Goal: Task Accomplishment & Management: Manage account settings

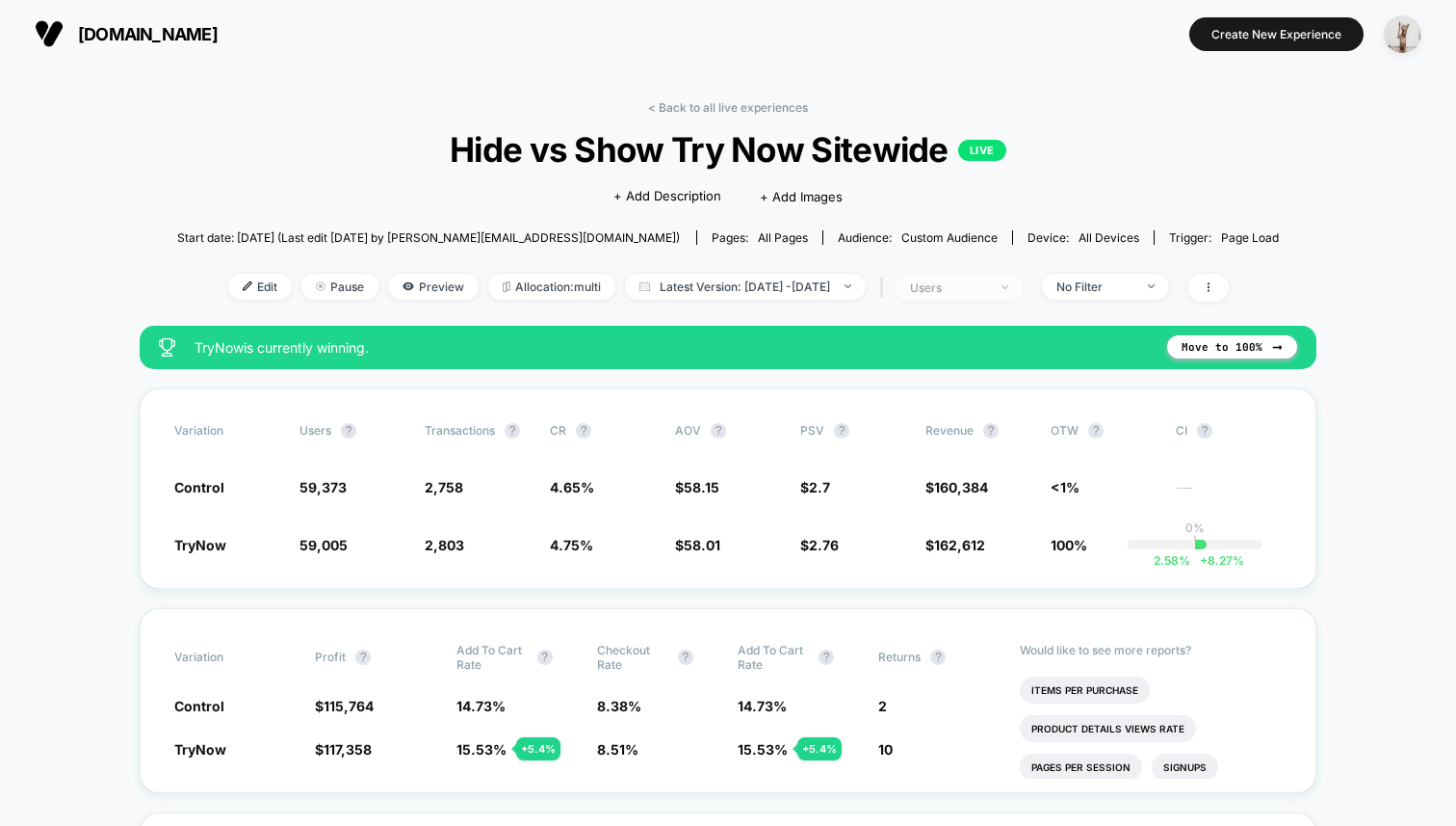
click at [981, 295] on span "users" at bounding box center [959, 287] width 127 height 26
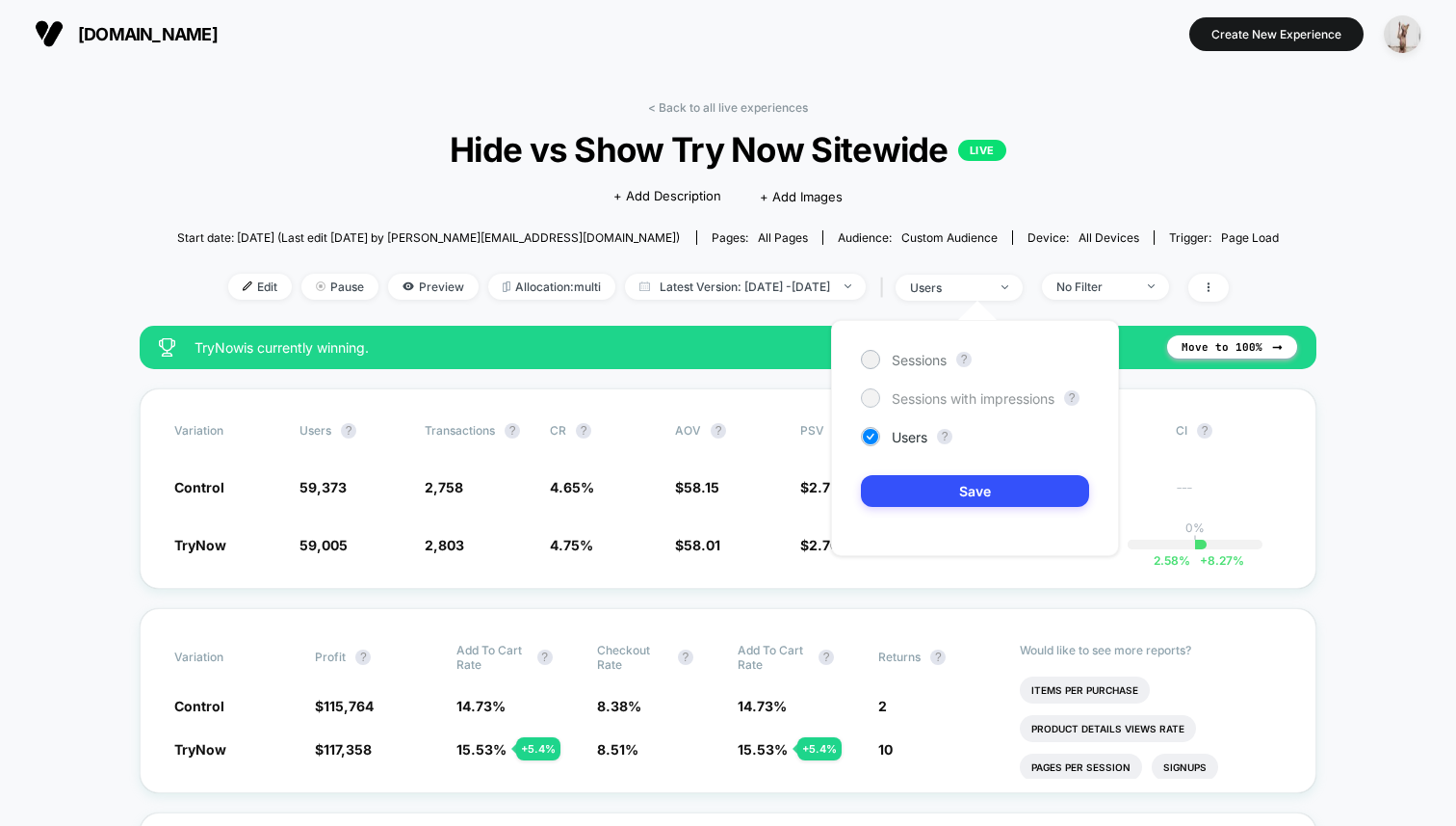
click at [950, 397] on span "Sessions with impressions" at bounding box center [973, 398] width 163 height 17
click at [1003, 491] on button "Save" at bounding box center [975, 491] width 228 height 32
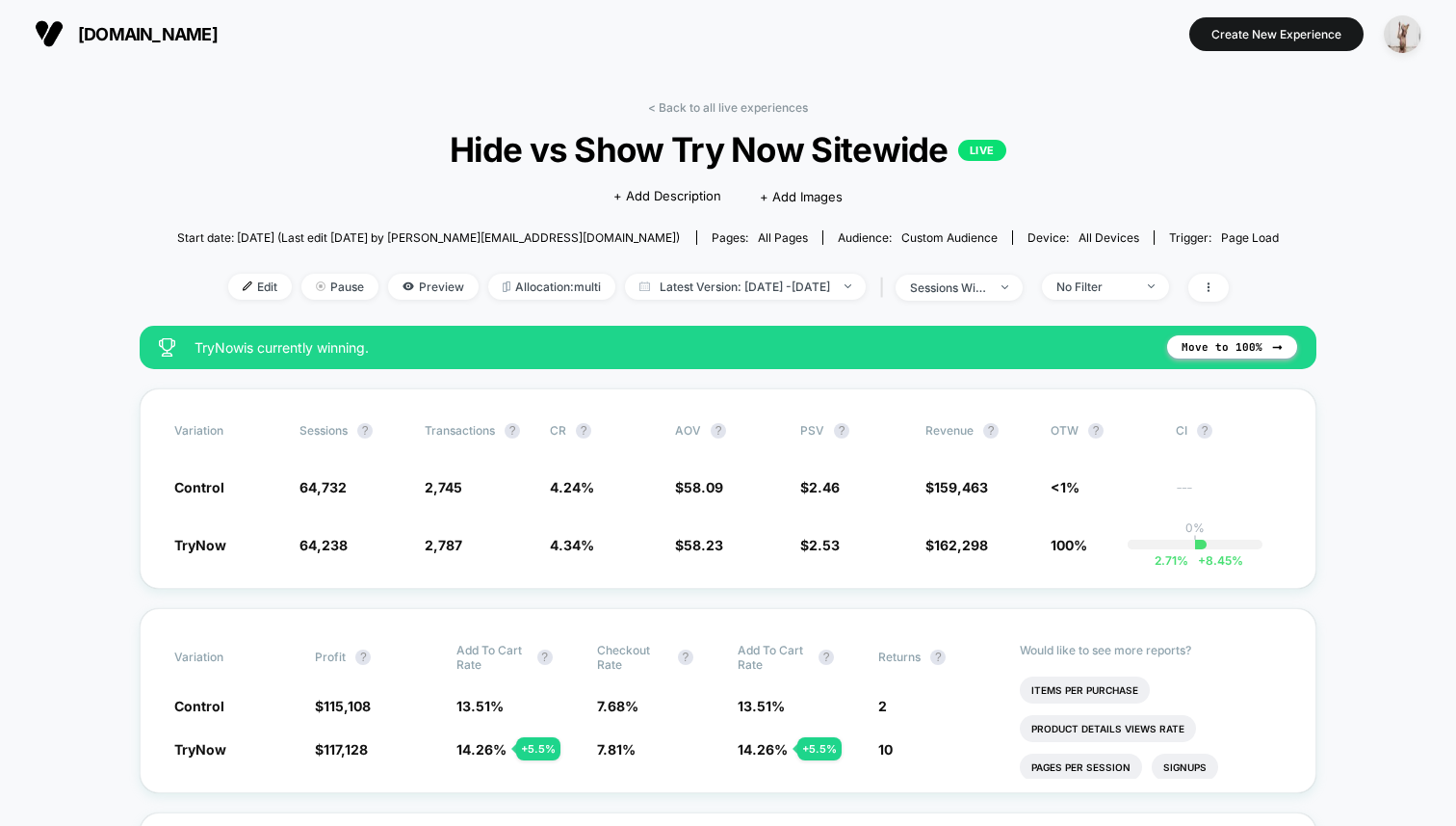
click at [1007, 300] on div "| sessions with impression" at bounding box center [949, 287] width 147 height 28
click at [988, 286] on div "sessions with impression" at bounding box center [949, 287] width 77 height 15
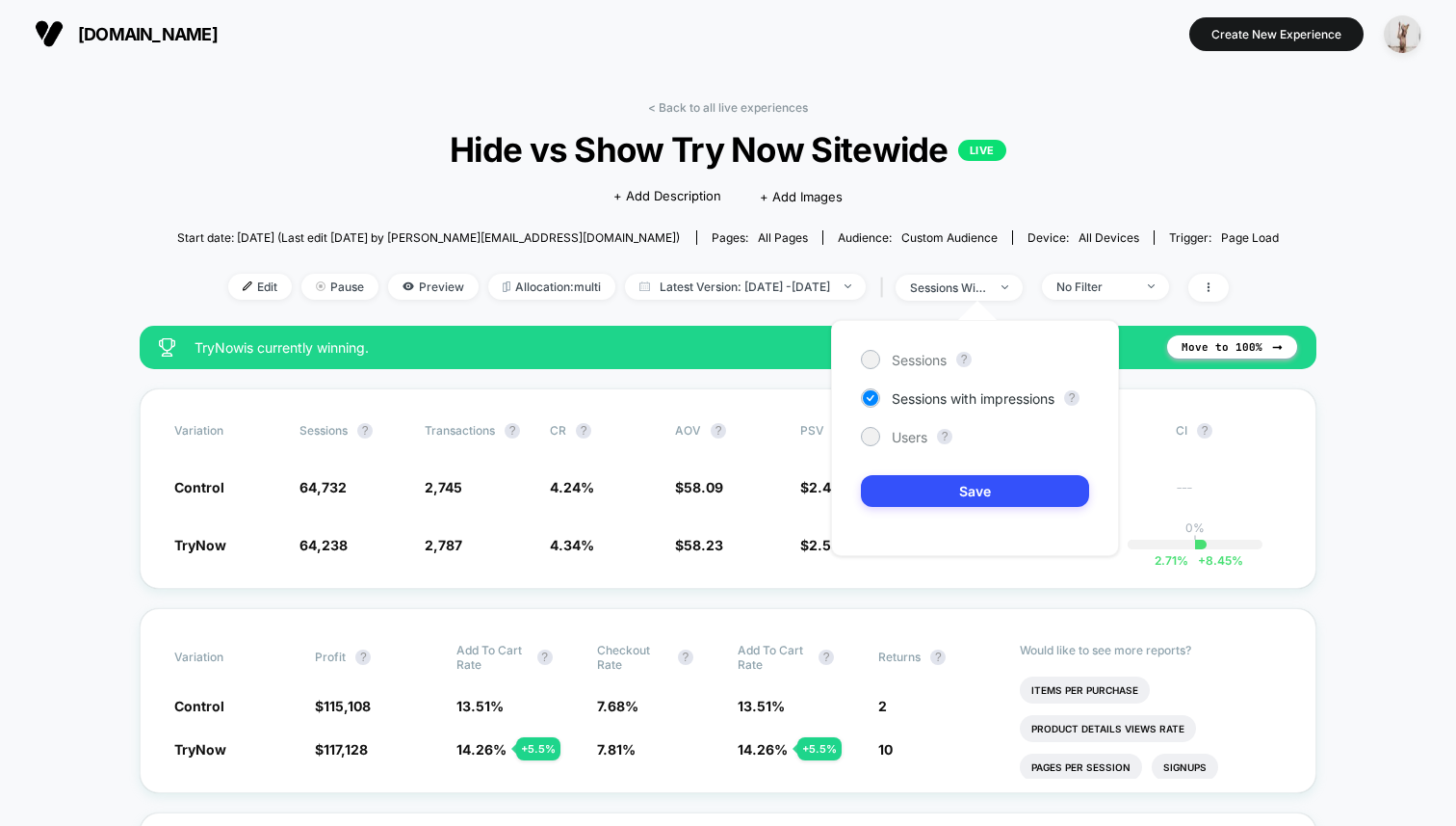
click at [916, 345] on div "Sessions ? Sessions with impressions ? Users ? Save" at bounding box center [975, 438] width 288 height 236
click at [912, 352] on span "Sessions" at bounding box center [919, 359] width 55 height 17
click at [961, 497] on button "Save" at bounding box center [975, 491] width 228 height 32
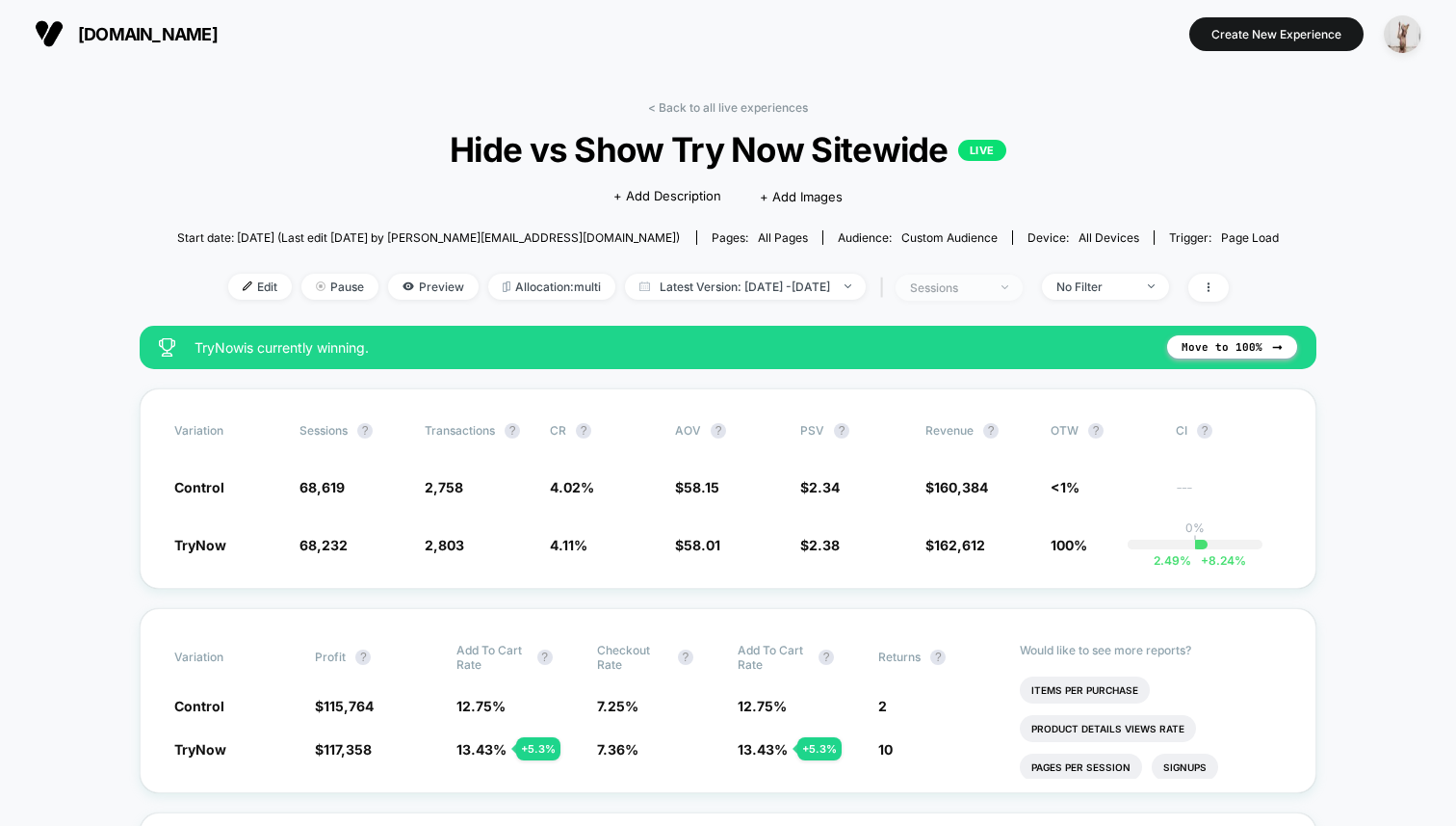
click at [976, 284] on div "sessions" at bounding box center [949, 287] width 77 height 15
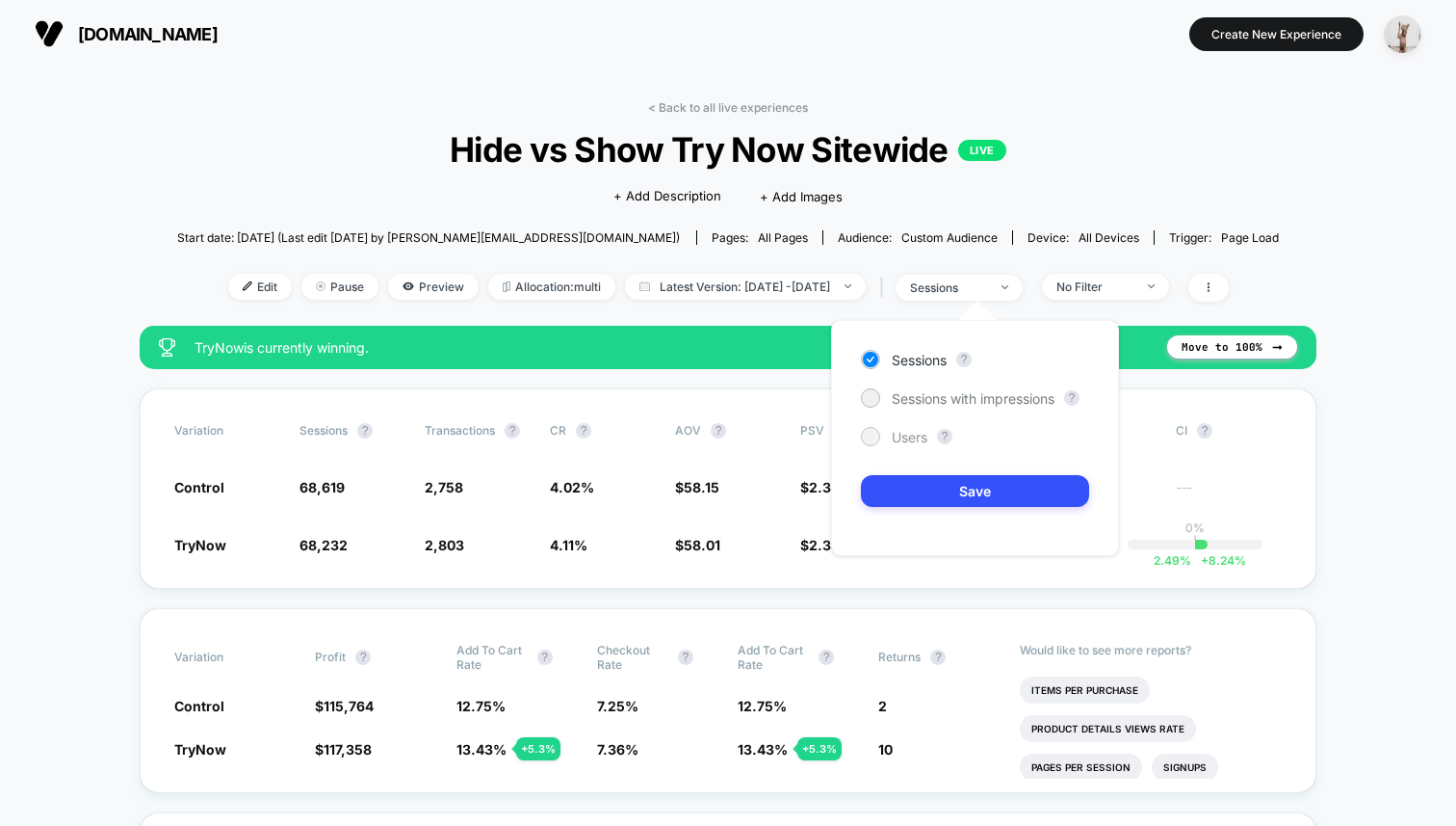
click at [909, 433] on span "Users" at bounding box center [910, 436] width 36 height 17
click at [932, 477] on button "Save" at bounding box center [975, 491] width 228 height 32
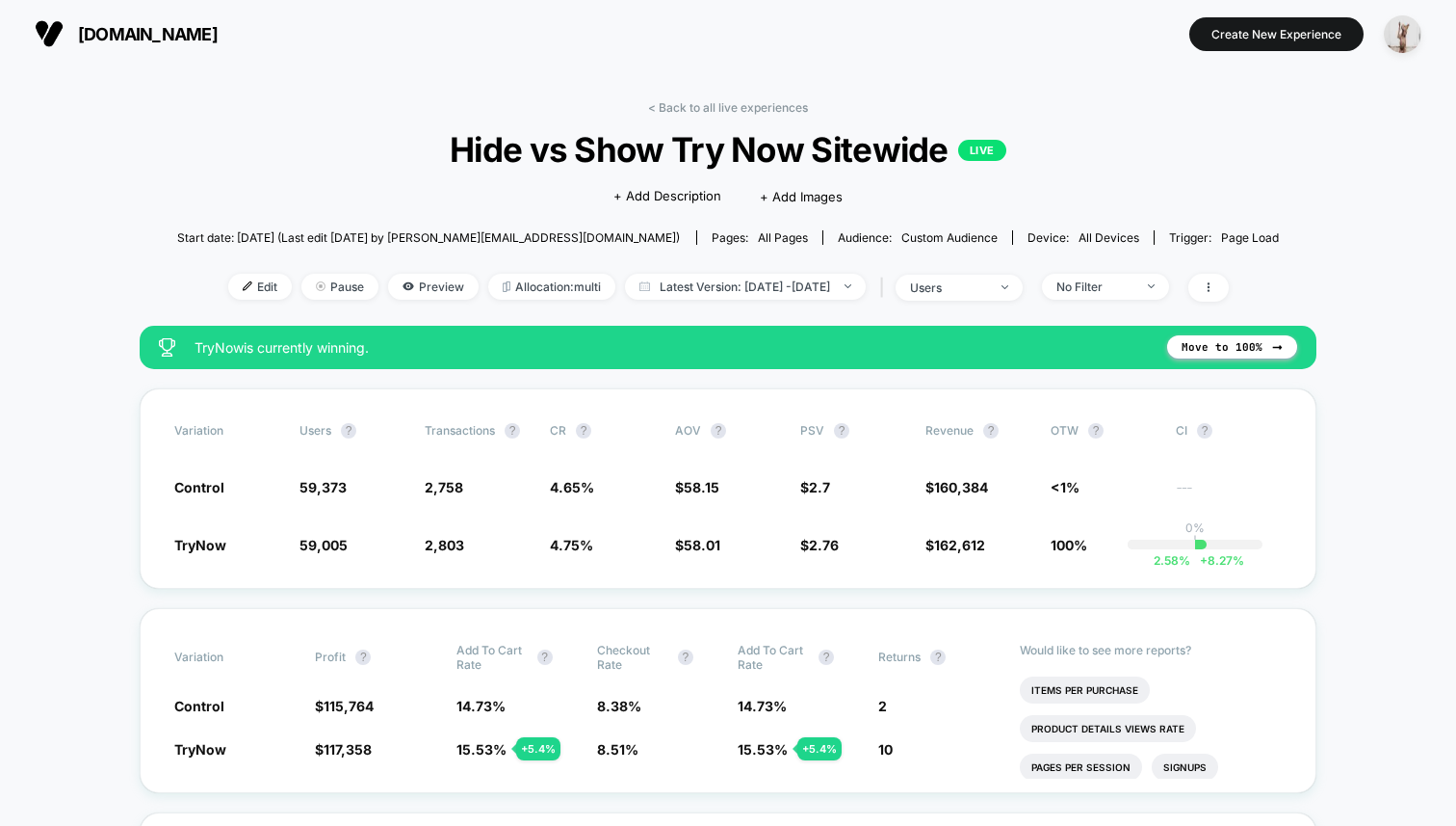
click at [327, 143] on span "Hide vs Show Try Now Sitewide LIVE" at bounding box center [728, 148] width 992 height 40
click at [728, 284] on span "Latest Version: [DATE] - [DATE]" at bounding box center [746, 286] width 241 height 26
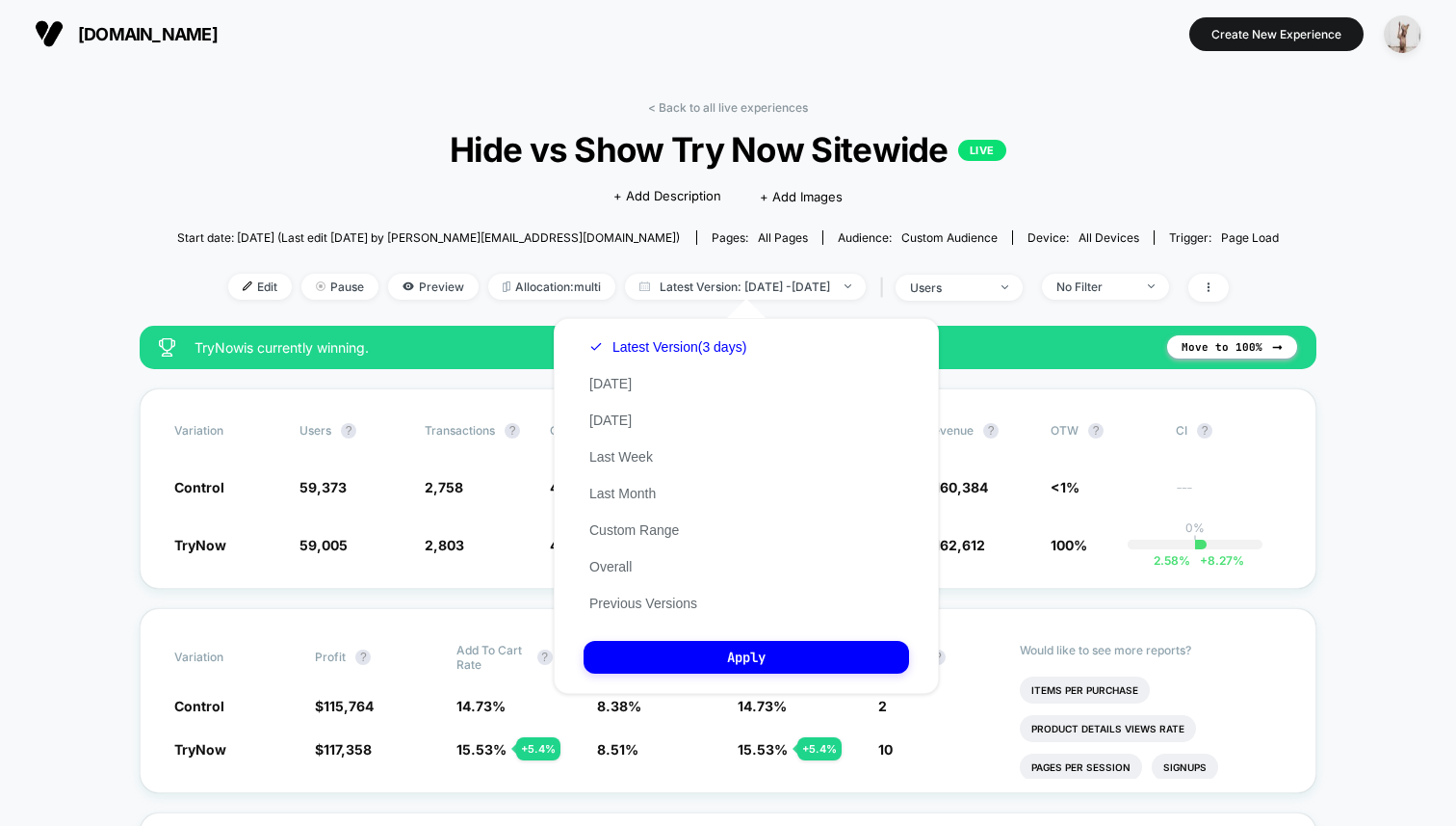
click at [641, 614] on div "Latest Version (3 days) [DATE] [DATE] Last Week Last Month Custom Range Overall…" at bounding box center [667, 475] width 169 height 293
click at [644, 606] on button "Previous Versions" at bounding box center [643, 603] width 119 height 18
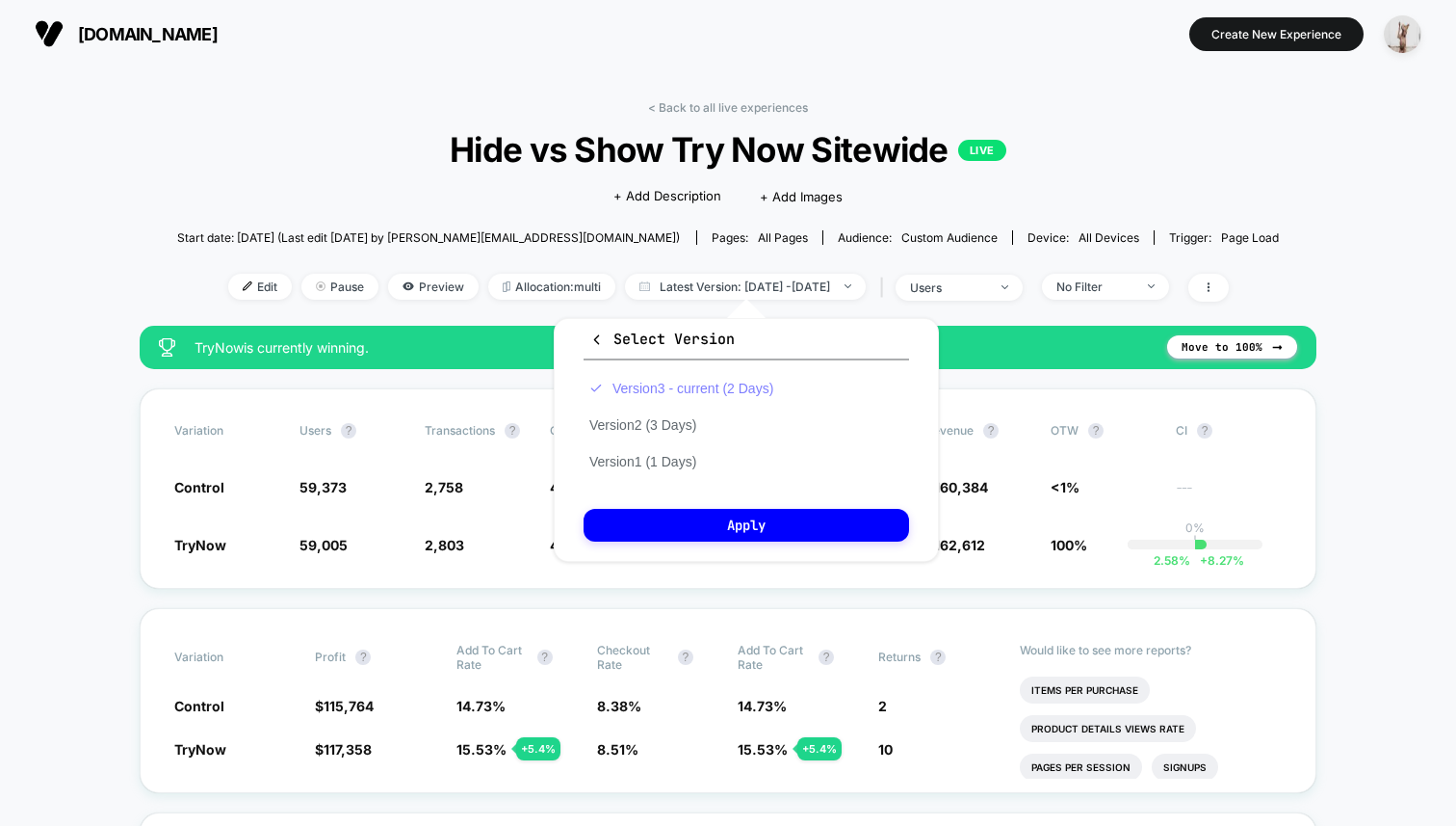
click at [716, 380] on button "Version 3 - current (2 Days)" at bounding box center [681, 389] width 195 height 18
click at [784, 534] on button "Apply" at bounding box center [747, 525] width 326 height 33
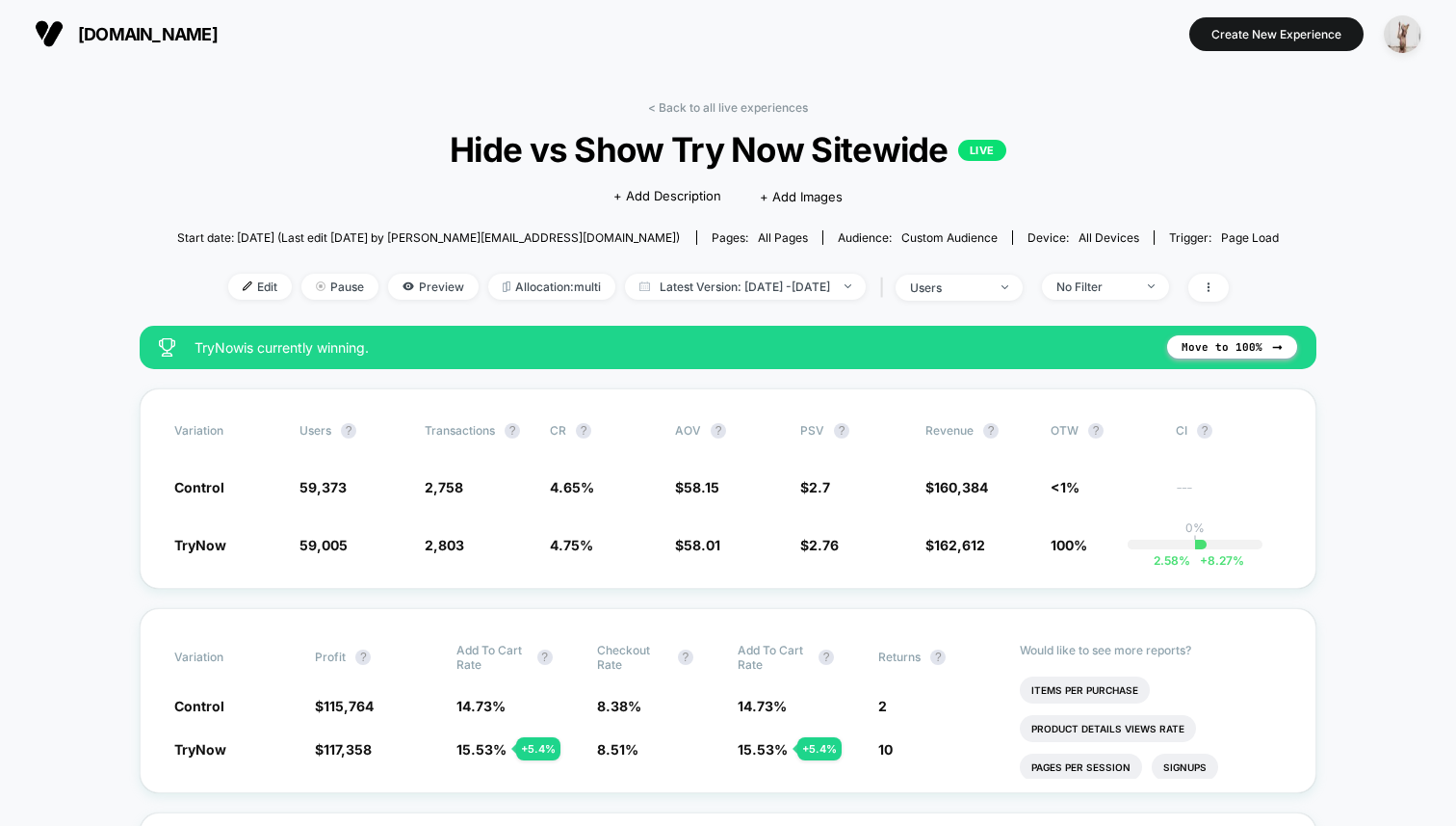
click at [308, 144] on span "Hide vs Show Try Now Sitewide LIVE" at bounding box center [728, 148] width 992 height 40
click at [965, 291] on div "users" at bounding box center [949, 287] width 77 height 15
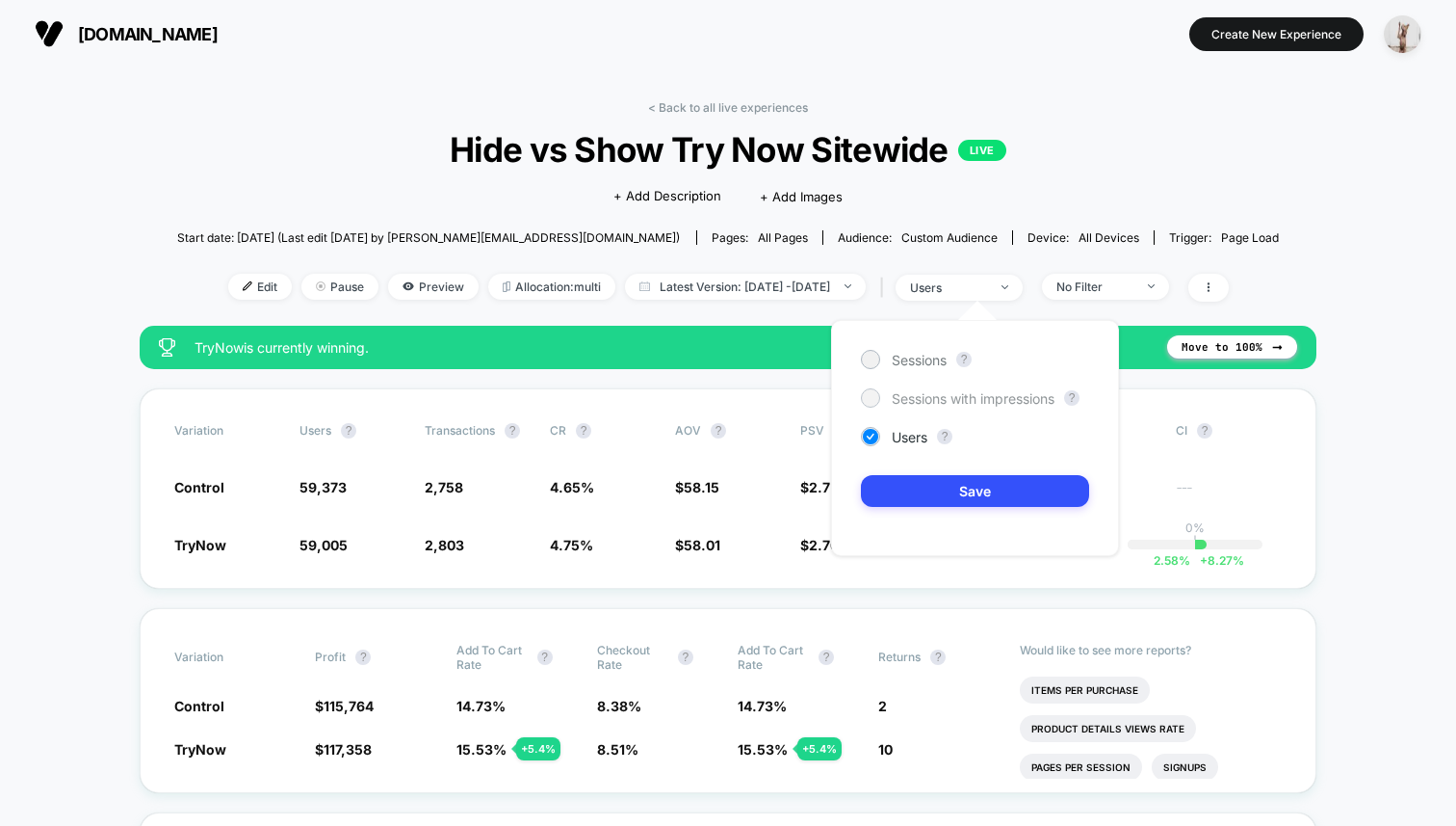
click at [909, 400] on span "Sessions with impressions" at bounding box center [973, 398] width 163 height 17
click at [976, 497] on button "Save" at bounding box center [975, 491] width 228 height 32
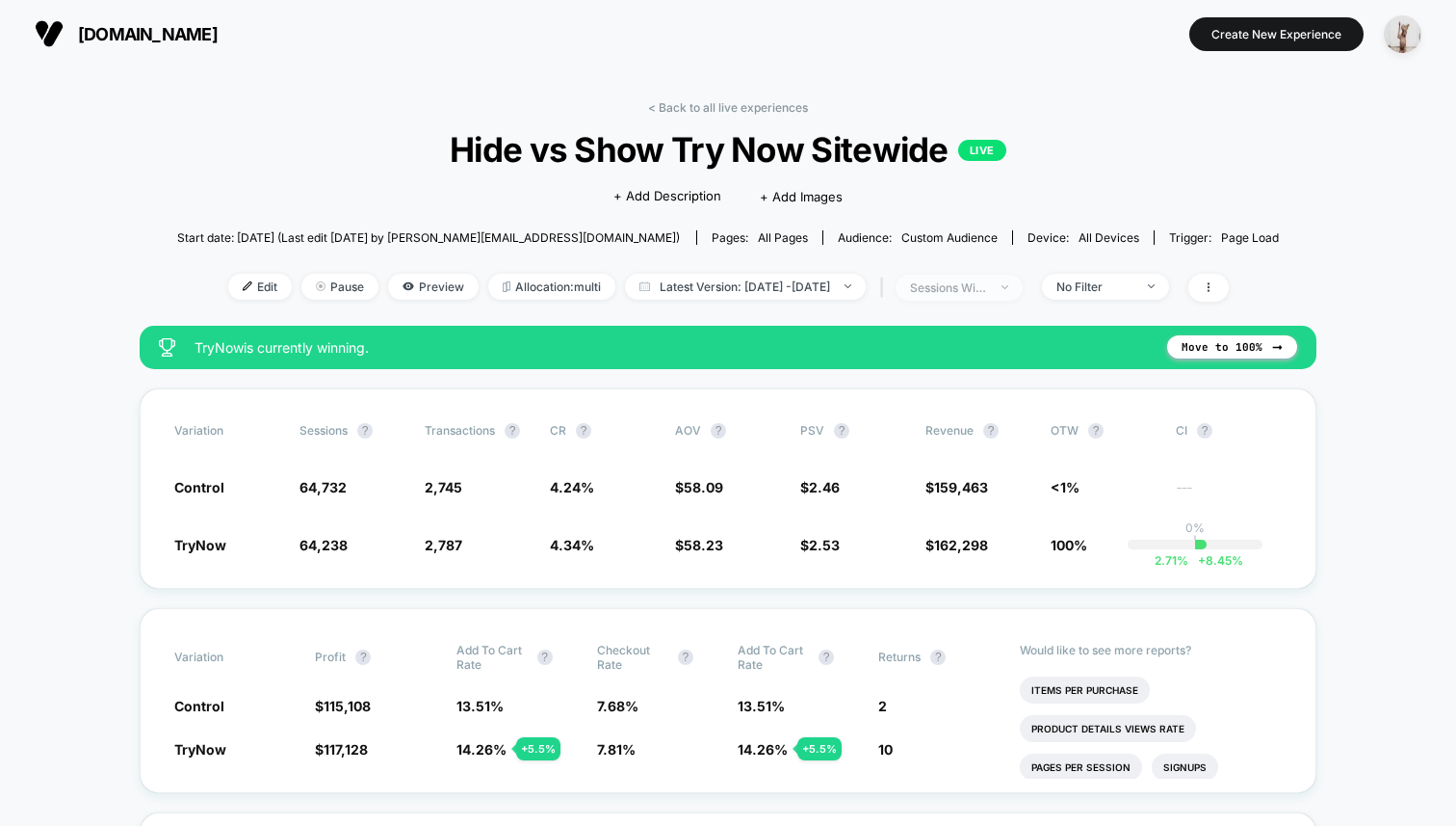
click at [956, 287] on div "sessions with impression" at bounding box center [949, 287] width 77 height 15
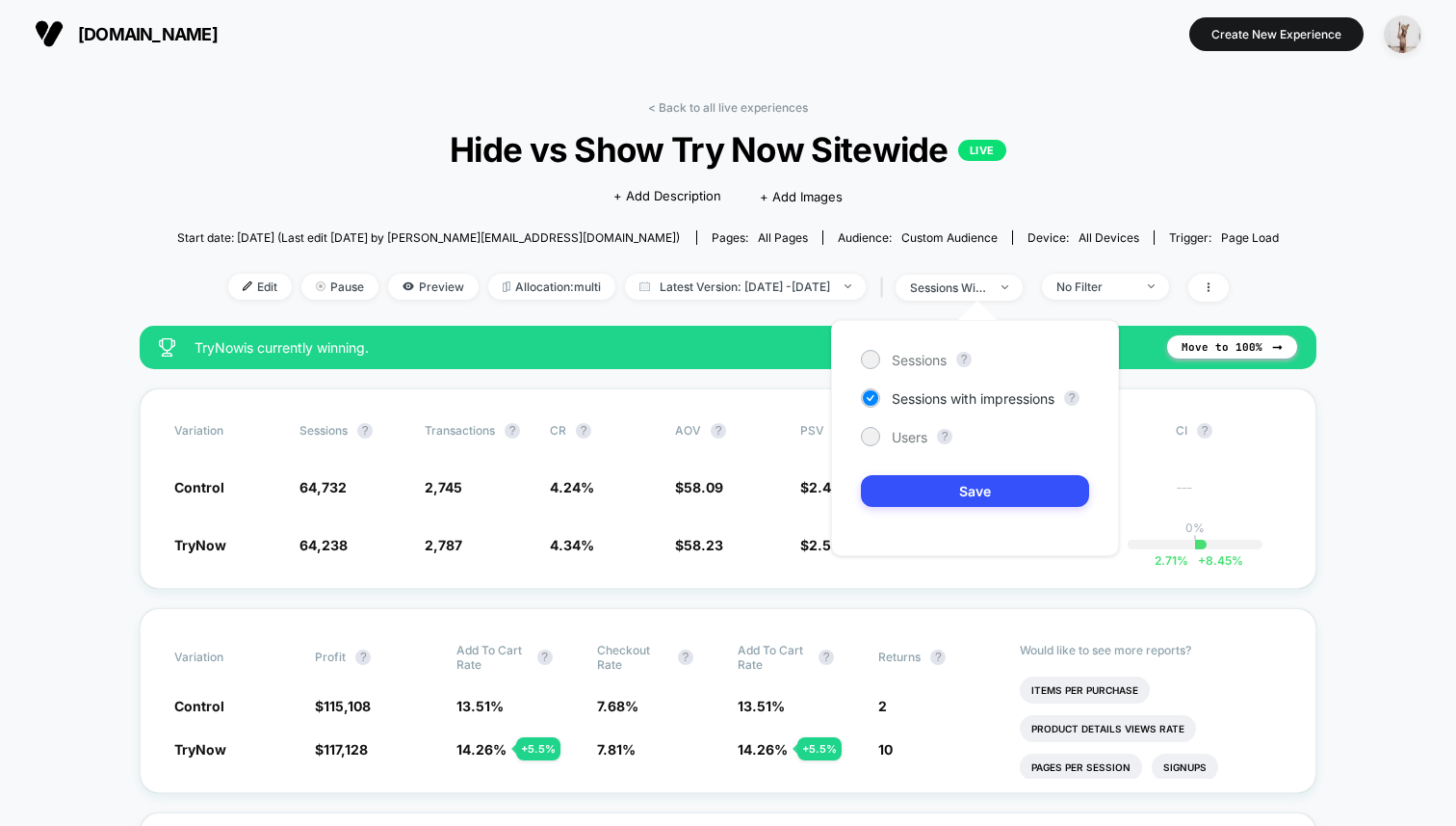
click at [910, 372] on div "Sessions ? Sessions with impressions ? Users ? Save" at bounding box center [975, 438] width 288 height 236
click at [916, 368] on div "Sessions" at bounding box center [904, 359] width 86 height 20
click at [977, 497] on button "Save" at bounding box center [975, 491] width 228 height 32
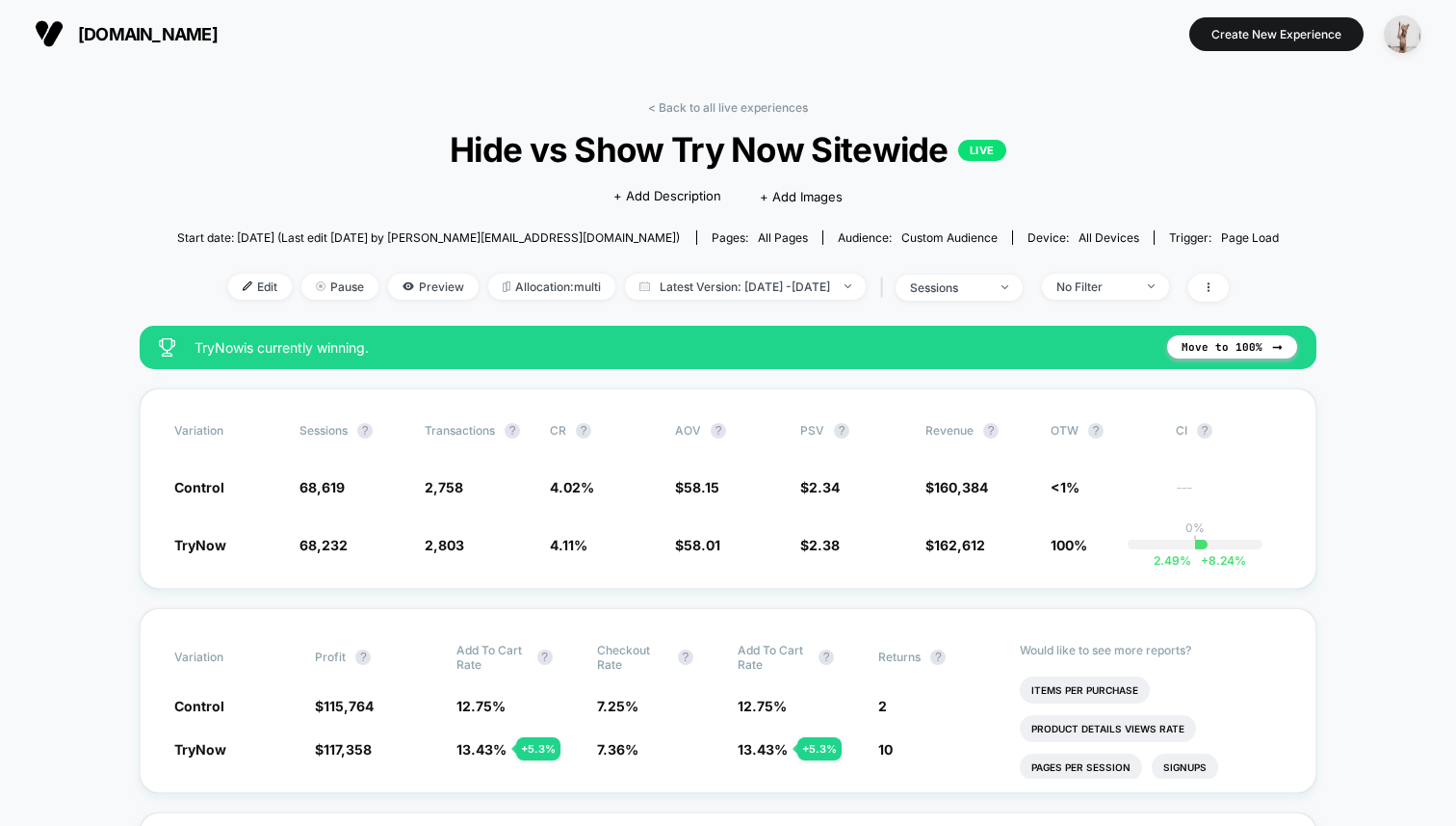
click at [988, 293] on div "sessions" at bounding box center [949, 287] width 77 height 15
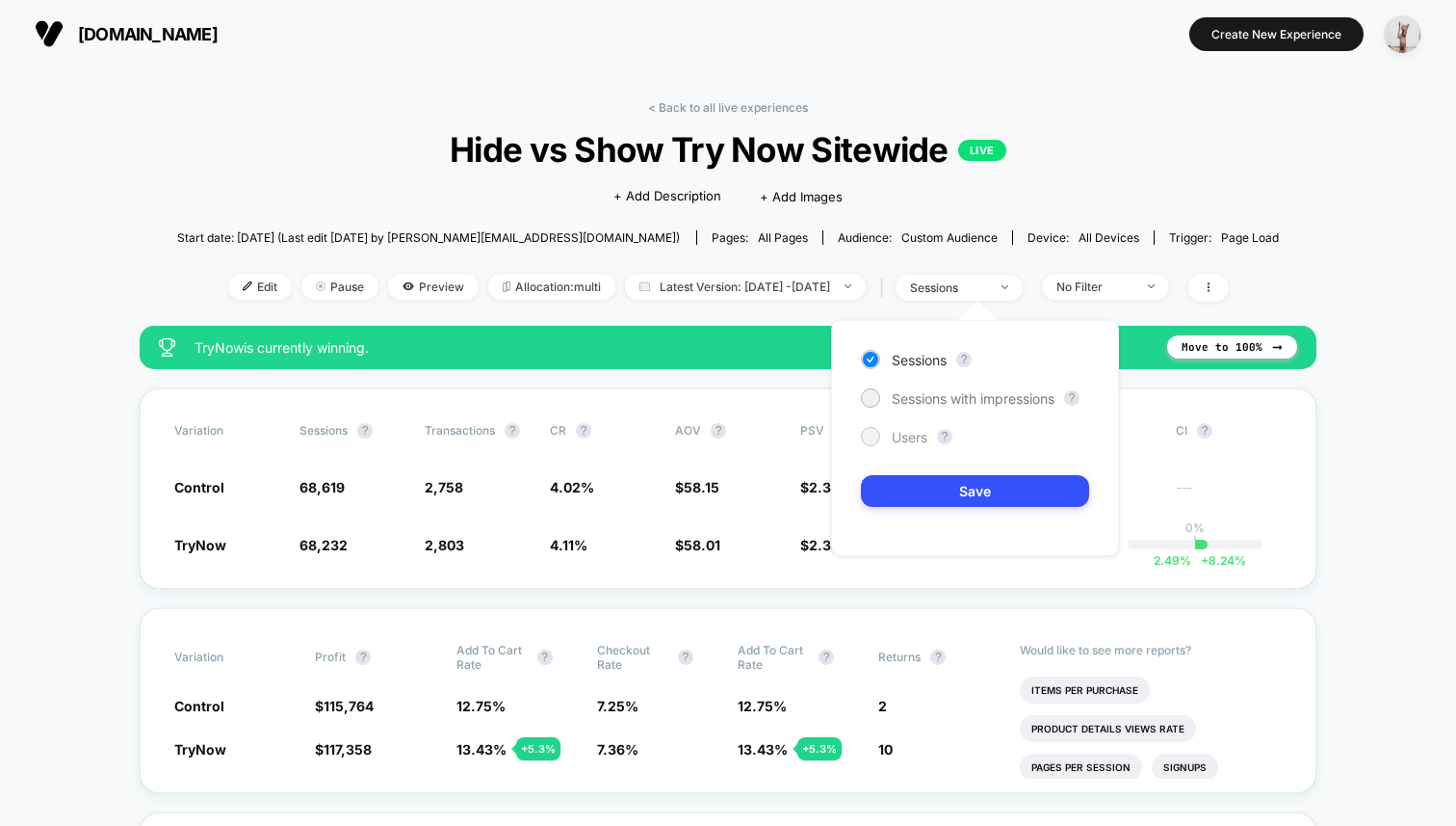
click at [912, 429] on span "Users" at bounding box center [910, 436] width 36 height 17
drag, startPoint x: 951, startPoint y: 487, endPoint x: 728, endPoint y: 375, distance: 249.5
click at [950, 487] on button "Save" at bounding box center [975, 491] width 228 height 32
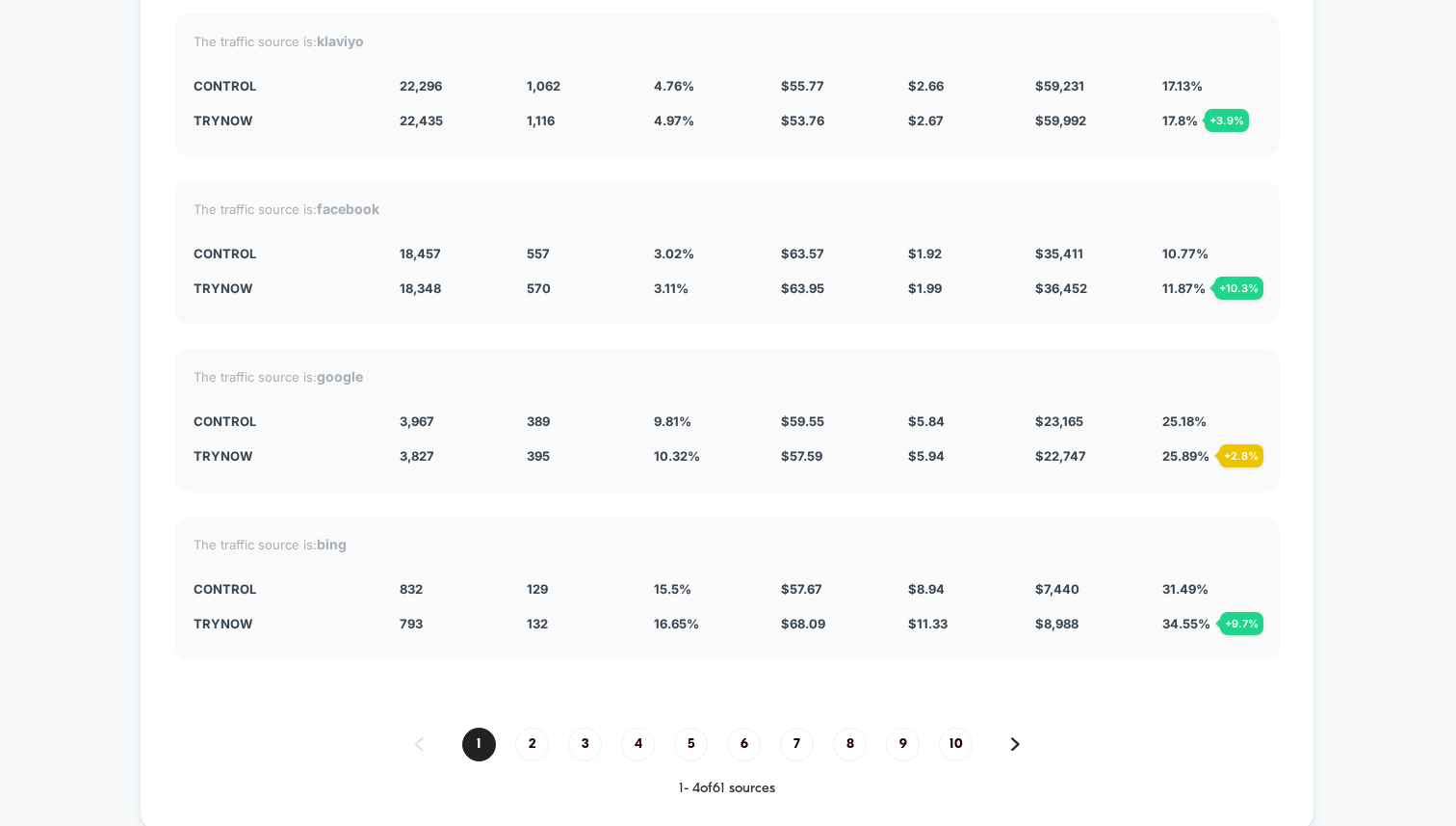
scroll to position [5436, 0]
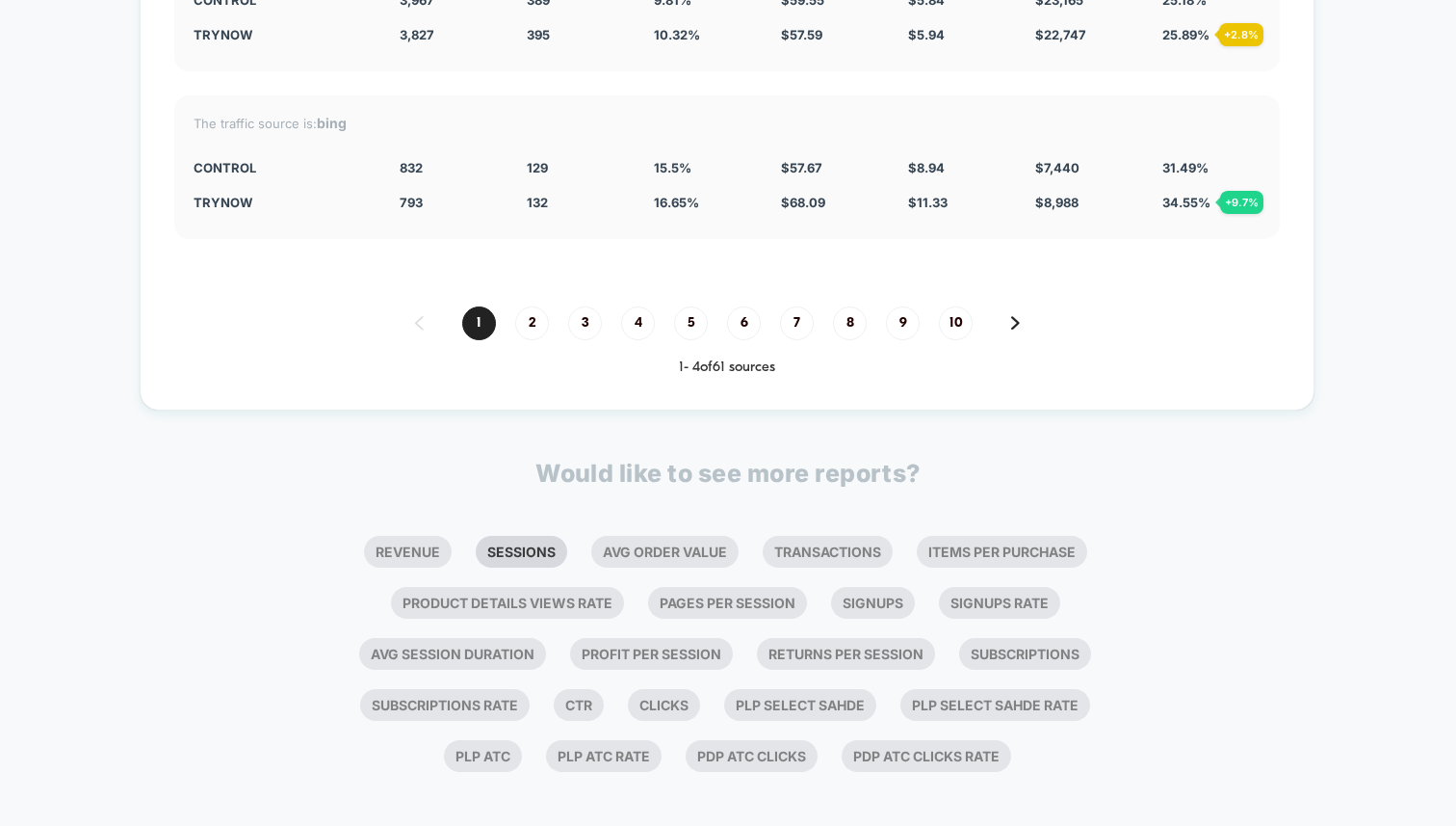
click at [541, 539] on li "Sessions" at bounding box center [522, 552] width 92 height 32
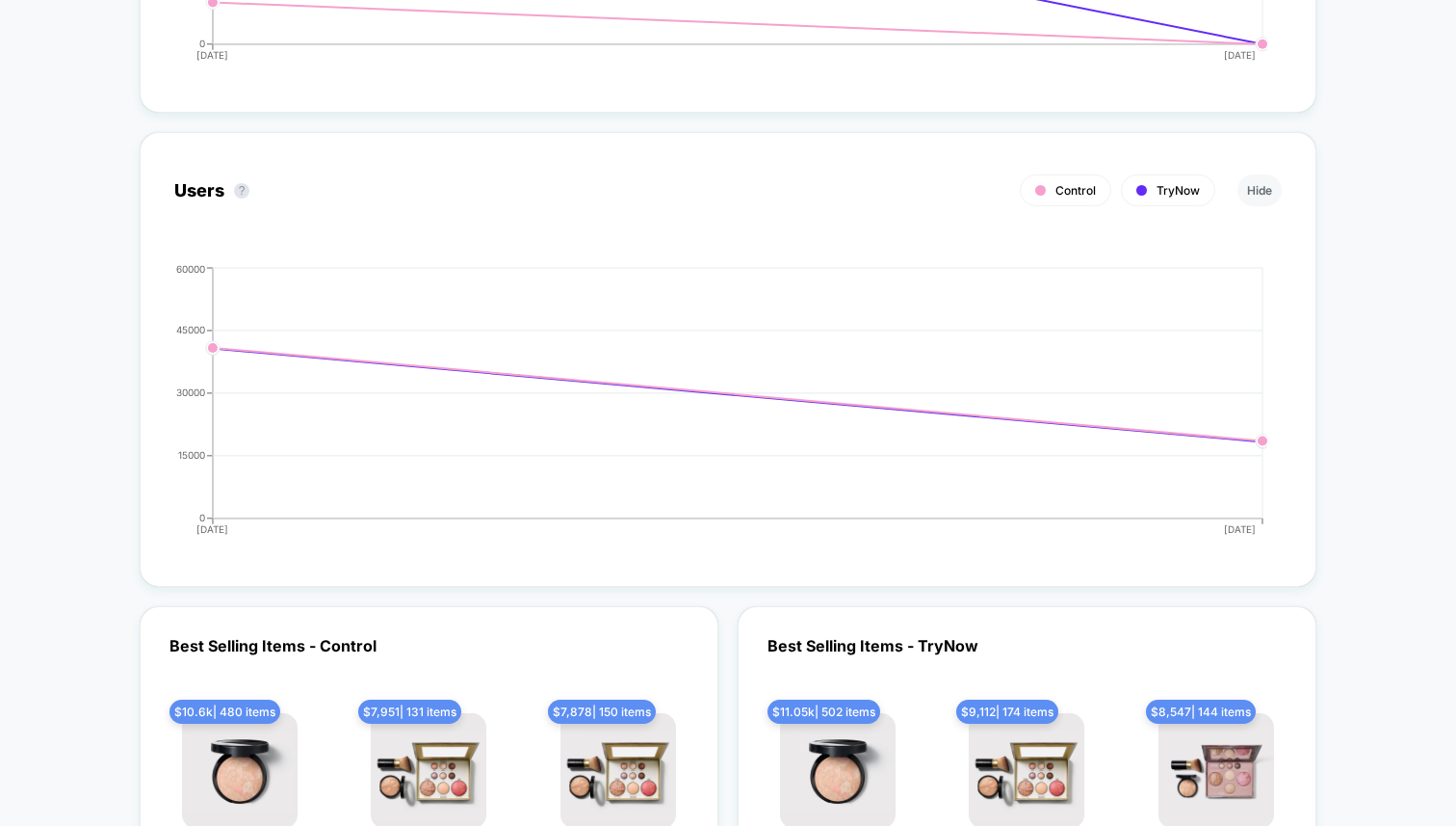
scroll to position [4031, 0]
